Goal: Information Seeking & Learning: Stay updated

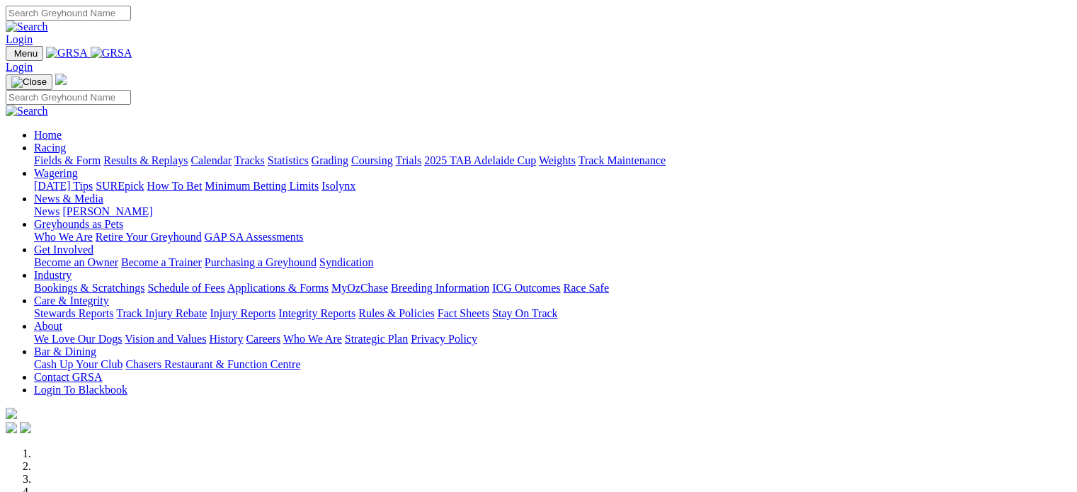
type input "[EMAIL_ADDRESS][DOMAIN_NAME]"
click at [33, 33] on link "Login" at bounding box center [19, 39] width 27 height 12
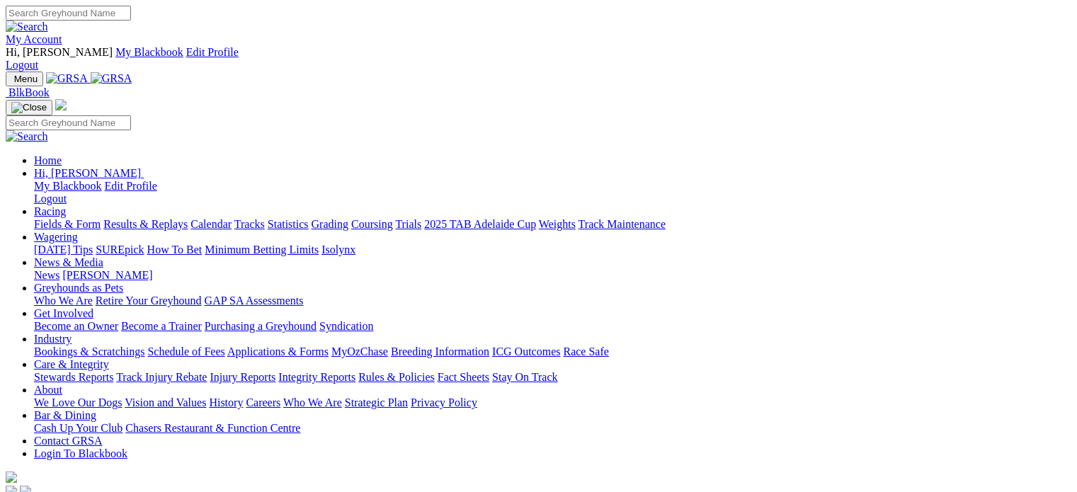
click at [66, 205] on link "Racing" at bounding box center [50, 211] width 32 height 12
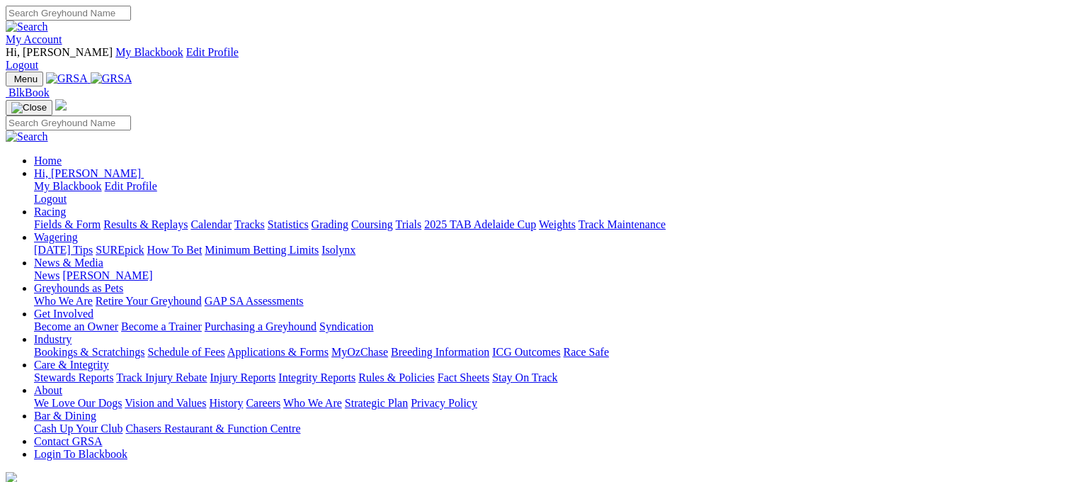
click at [66, 205] on link "Racing" at bounding box center [50, 211] width 32 height 12
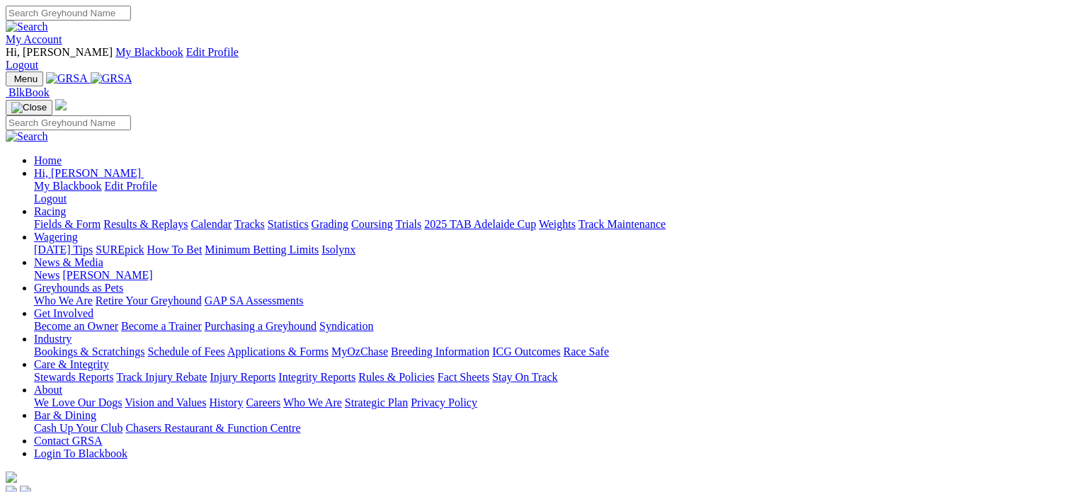
click at [66, 205] on link "Racing" at bounding box center [50, 211] width 32 height 12
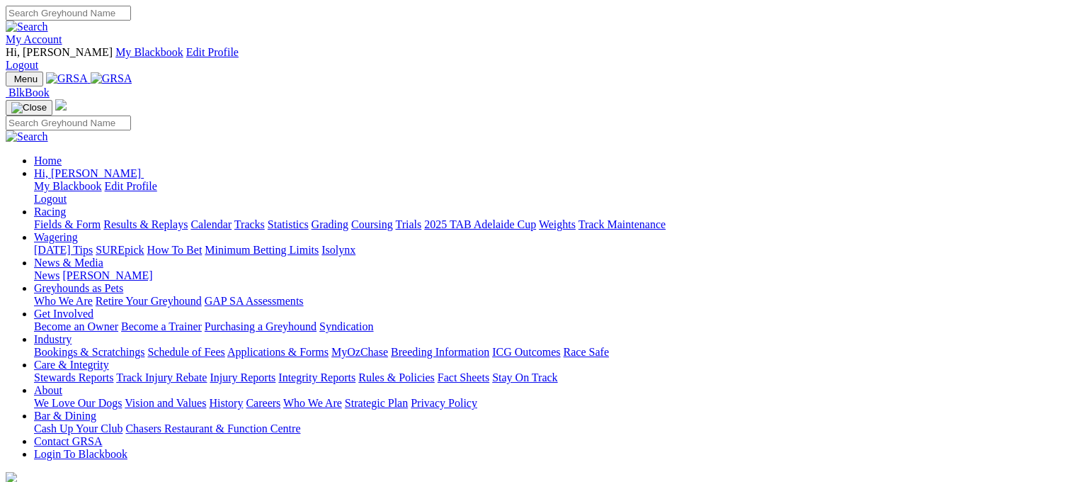
click at [52, 218] on link "Fields & Form" at bounding box center [67, 224] width 67 height 12
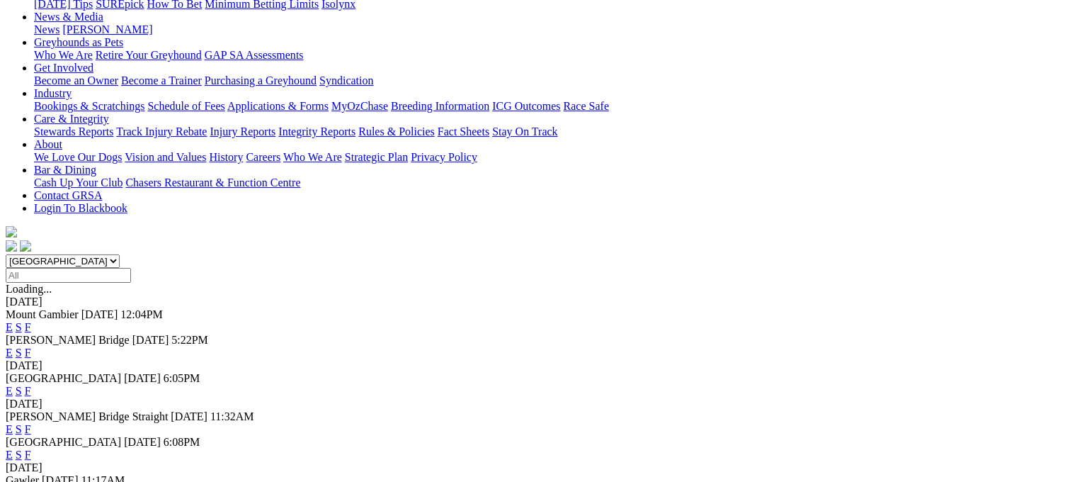
scroll to position [283, 0]
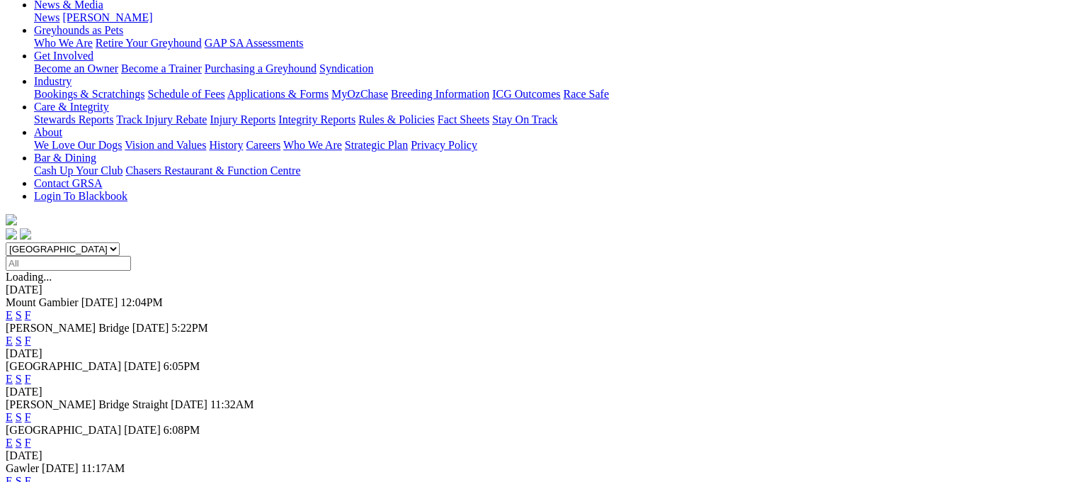
click at [22, 411] on link "S" at bounding box center [19, 417] width 6 height 12
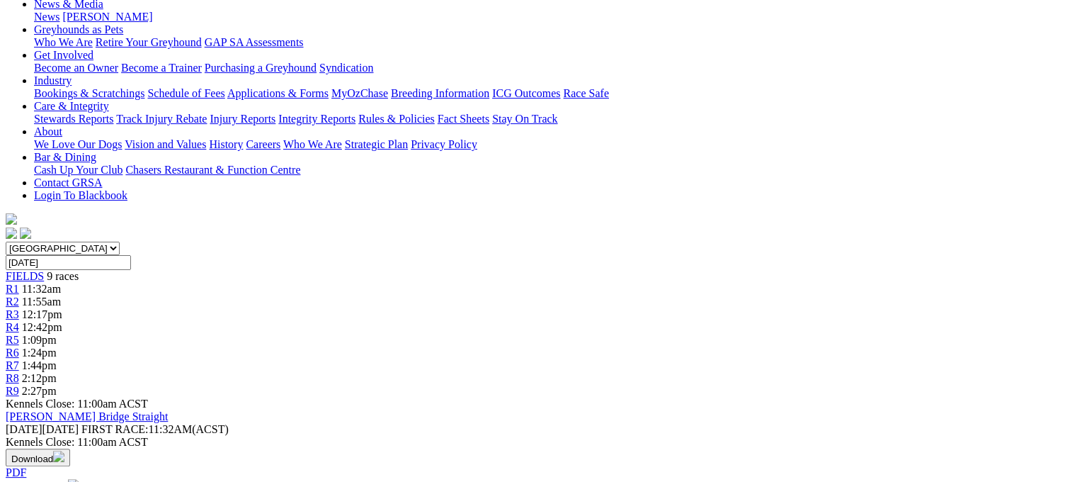
scroll to position [283, 0]
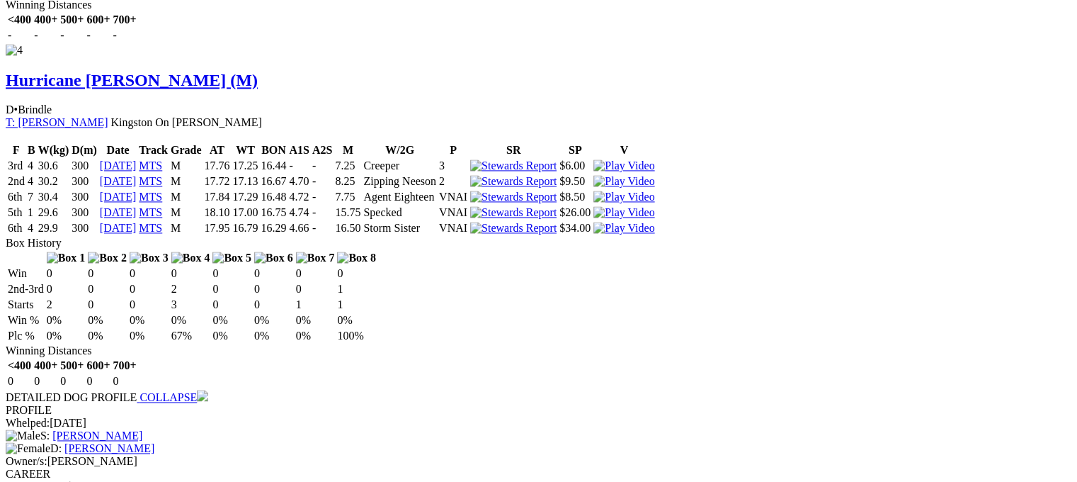
scroll to position [1983, 0]
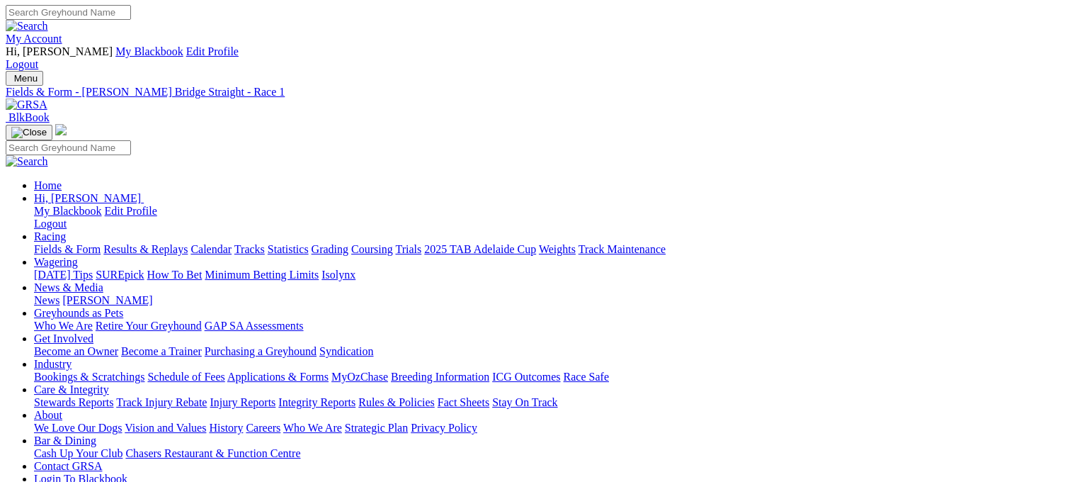
scroll to position [0, 0]
click at [62, 244] on link "Fields & Form" at bounding box center [67, 250] width 67 height 12
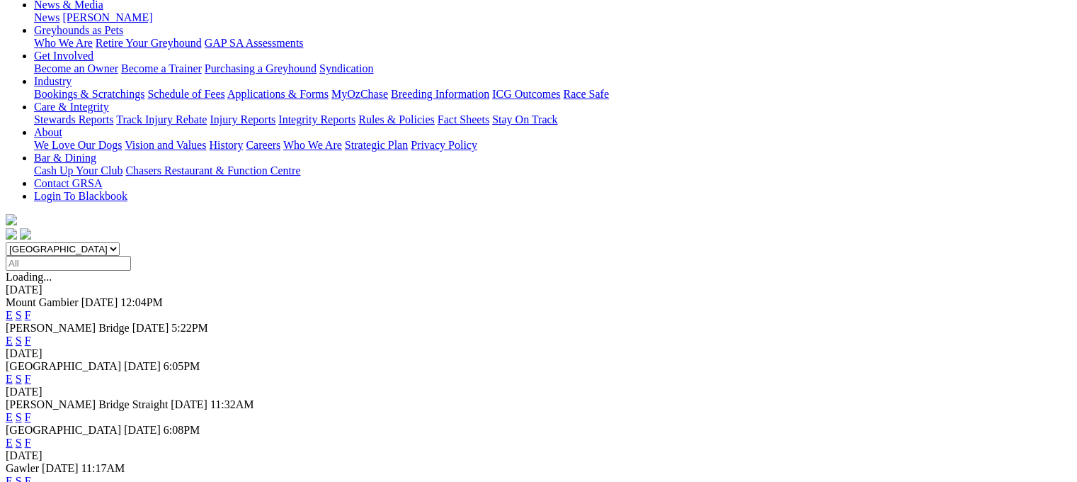
click at [31, 411] on link "F" at bounding box center [28, 417] width 6 height 12
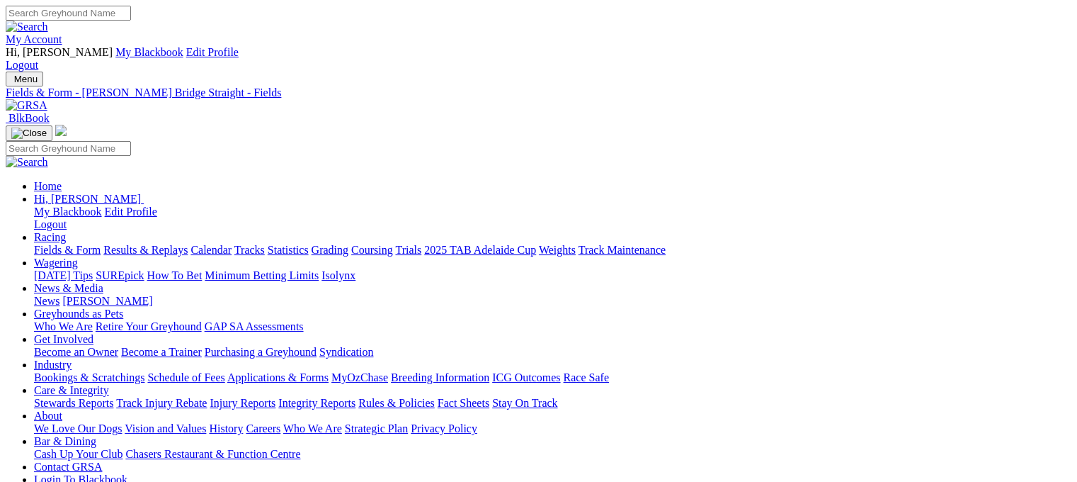
click at [47, 244] on link "Fields & Form" at bounding box center [67, 250] width 67 height 12
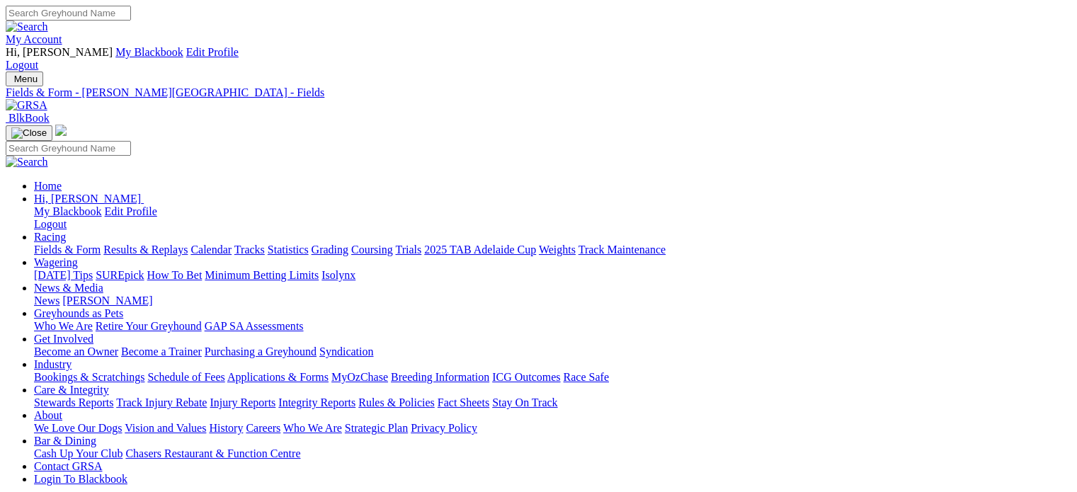
click at [109, 384] on link "Care & Integrity" at bounding box center [71, 390] width 75 height 12
click at [355, 397] on link "Integrity Reports" at bounding box center [316, 403] width 77 height 12
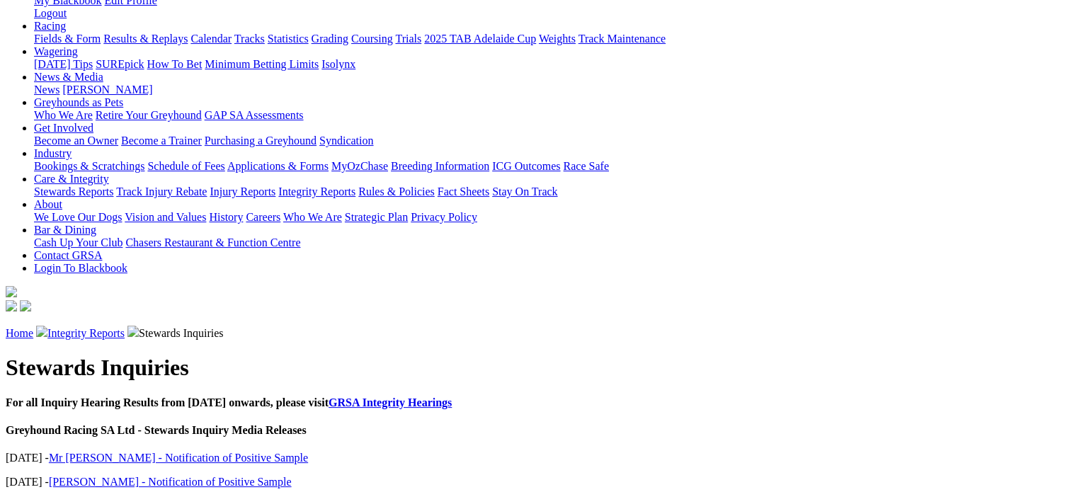
scroll to position [212, 0]
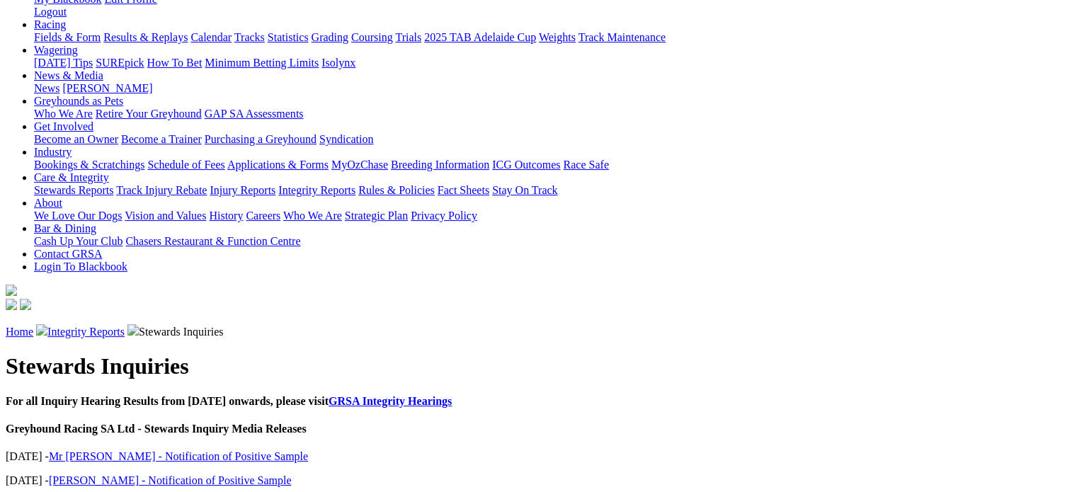
click at [221, 474] on link "[PERSON_NAME] - Notification of Positive Sample" at bounding box center [170, 480] width 243 height 12
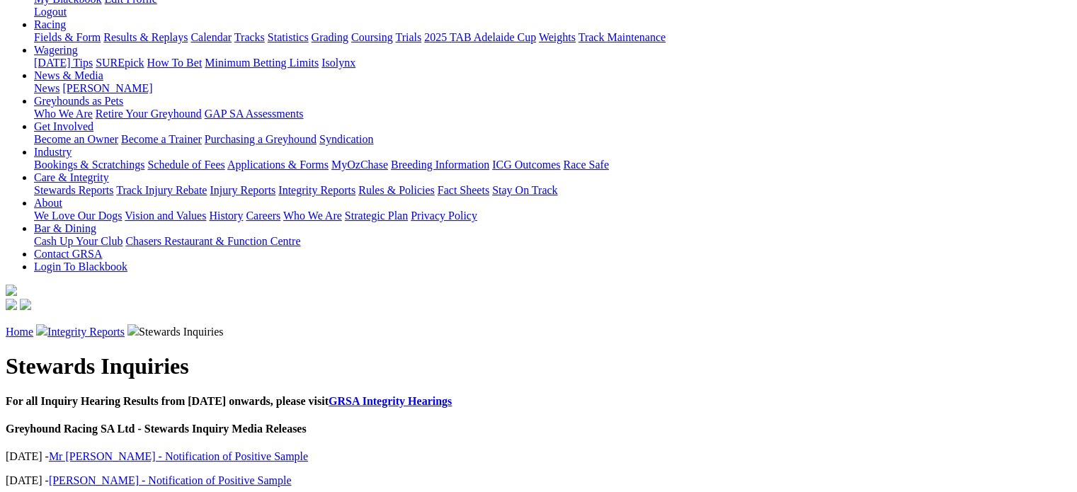
scroll to position [283, 0]
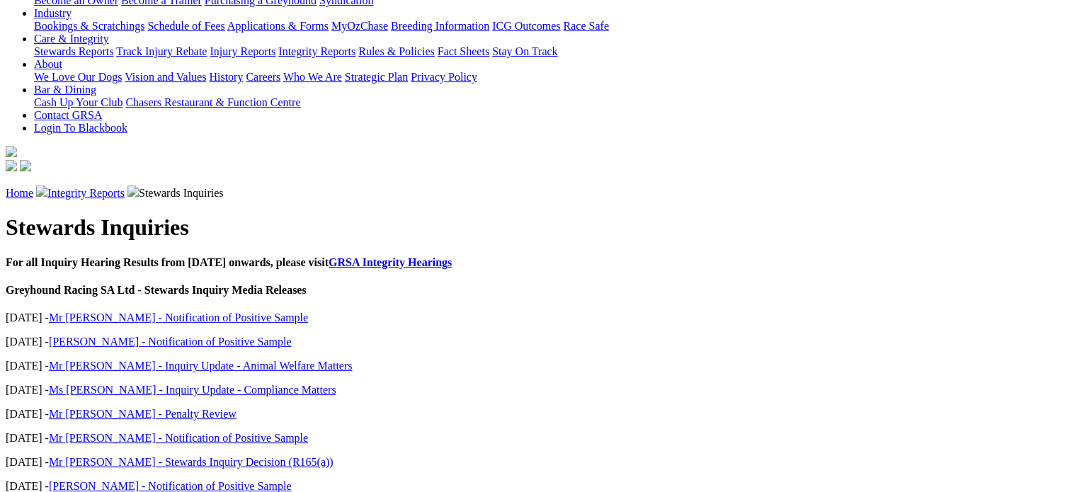
scroll to position [354, 0]
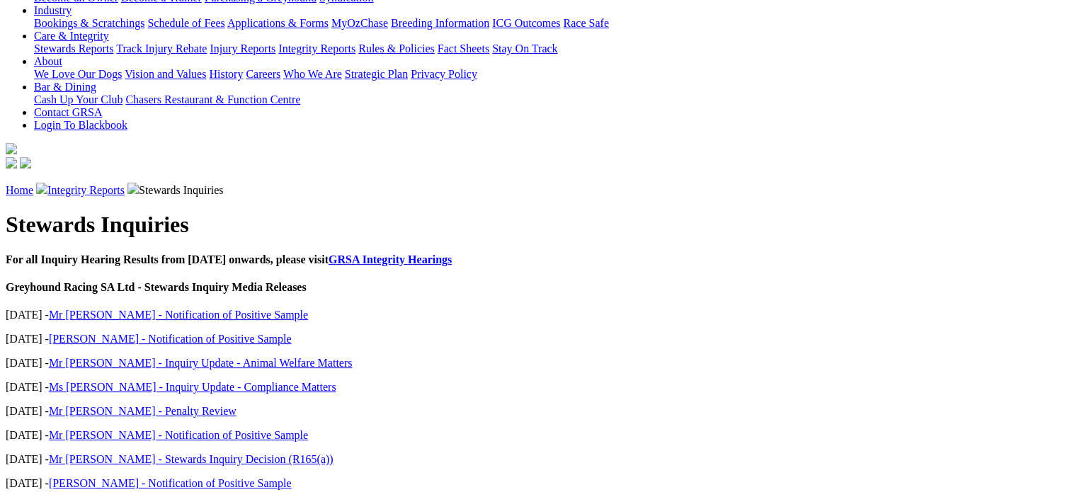
click at [250, 477] on link "[PERSON_NAME] - Notification of Positive Sample" at bounding box center [170, 483] width 243 height 12
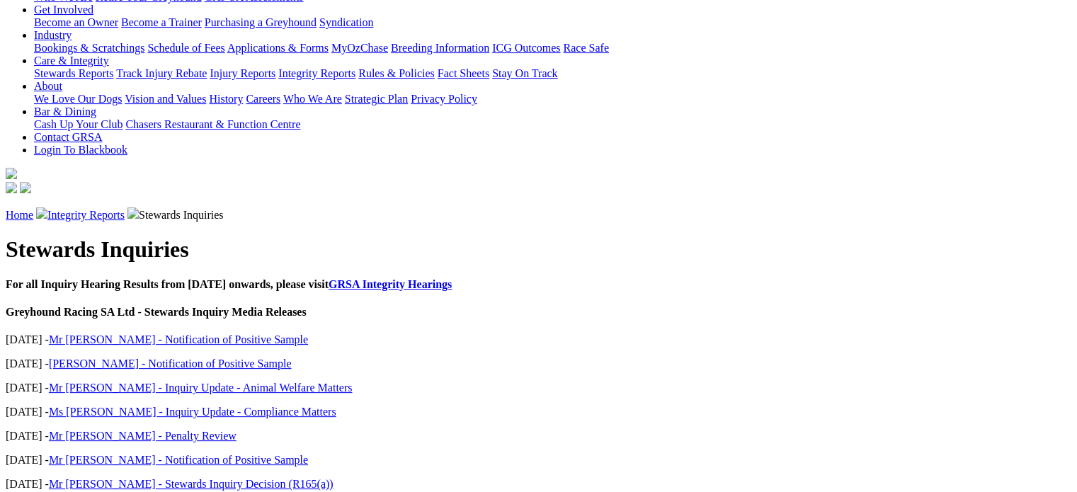
scroll to position [354, 0]
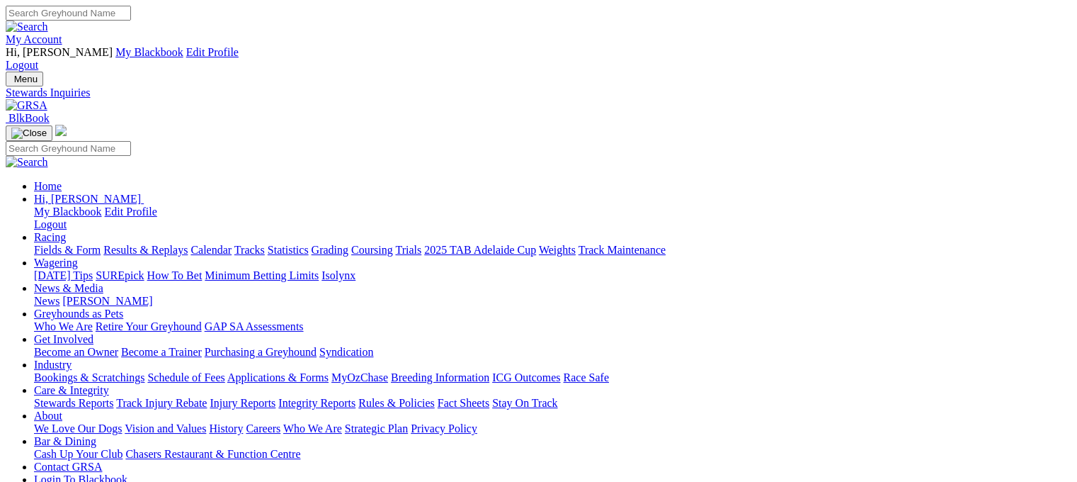
click at [232, 244] on link "Calendar" at bounding box center [210, 250] width 41 height 12
